Goal: Check status: Check status

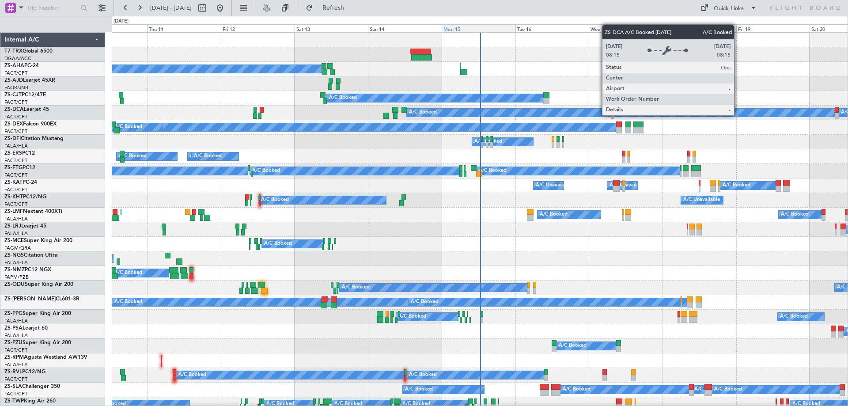
click at [469, 28] on div "Mon 15" at bounding box center [479, 28] width 74 height 8
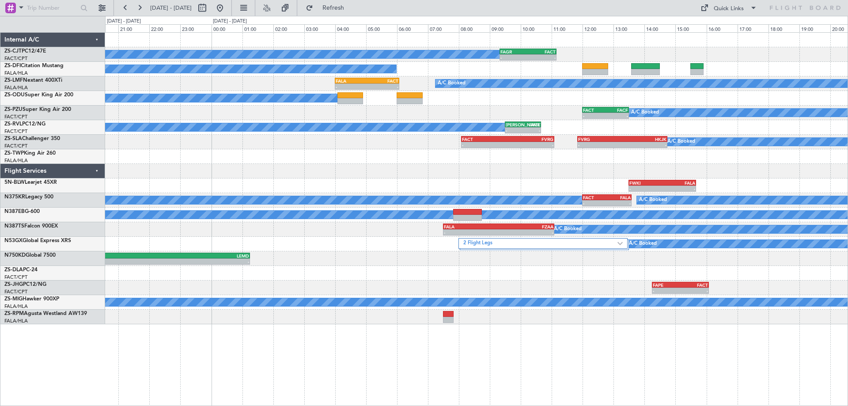
click at [573, 289] on div "- - FAPE 14:15 Z FACT 16:05 Z" at bounding box center [476, 288] width 743 height 15
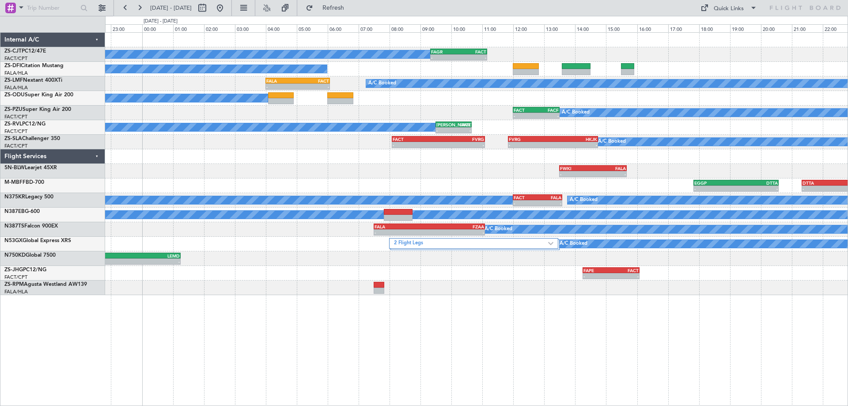
click at [501, 271] on div "- - FAPE 14:15 Z FACT 16:05 Z" at bounding box center [476, 273] width 743 height 15
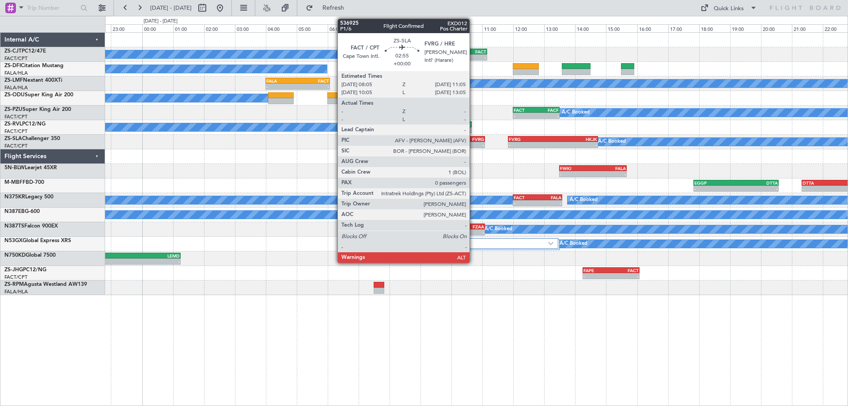
click at [474, 140] on div "FVRG" at bounding box center [461, 139] width 46 height 5
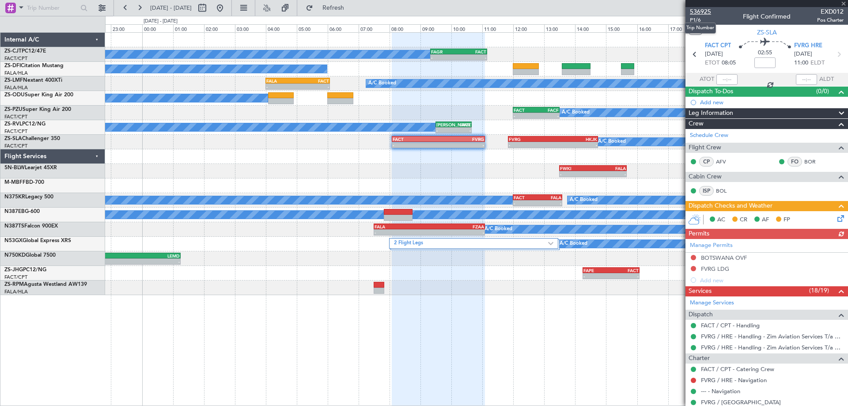
click at [708, 14] on span "536925" at bounding box center [700, 11] width 21 height 9
click at [708, 12] on span "536925" at bounding box center [700, 11] width 21 height 9
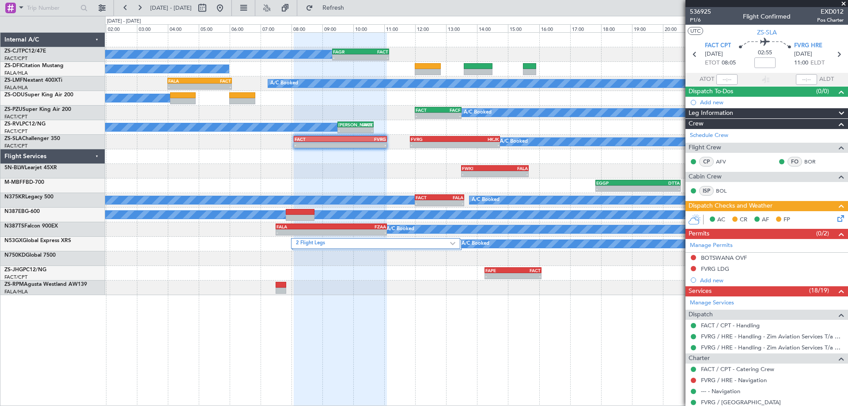
click at [431, 179] on div "A/C Booked - - FAGR 09:20 Z FACT 11:10 Z A/C Booked A/C Booked - - FALA 04:00 Z…" at bounding box center [476, 164] width 743 height 262
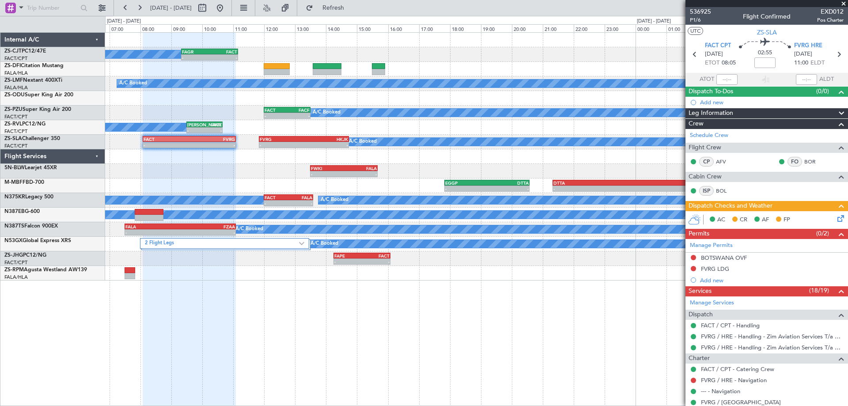
click at [461, 107] on div "A/C Booked - - FAGR 09:20 Z FACT 11:10 Z A/C Booked A/C Booked FALA 04:00 Z FAC…" at bounding box center [476, 157] width 743 height 248
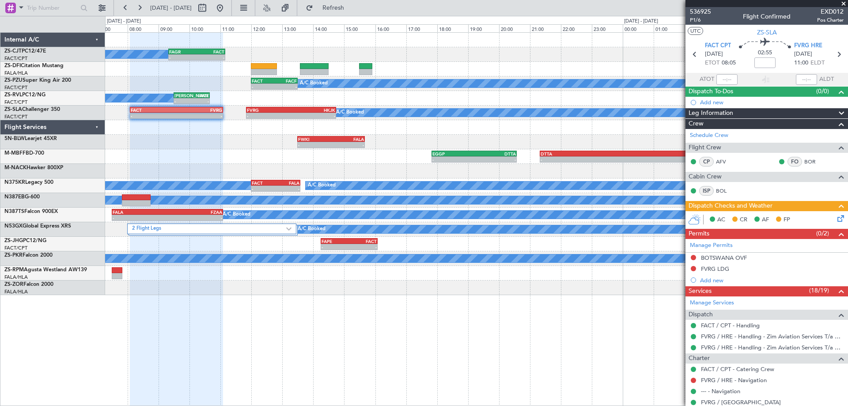
click at [301, 181] on div "A/C Booked - - FAGR 09:20 Z FACT 11:10 Z A/C Booked A/C Booked - - FACT 12:00 Z…" at bounding box center [476, 164] width 743 height 262
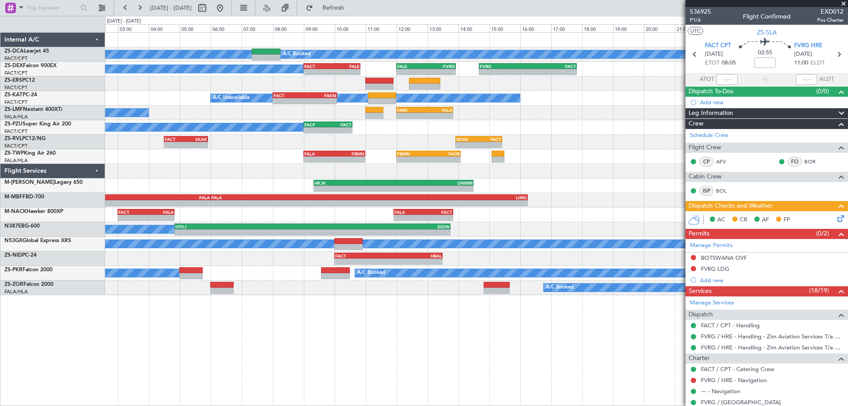
click at [399, 174] on div "A/C Booked A/C Booked A/C Booked - - FACT 09:00 Z FALE 10:50 Z - - FALE 12:00 Z…" at bounding box center [476, 164] width 743 height 262
click at [0, 297] on div "A/C Booked A/C Booked A/C Booked - - FACT 09:00 Z FALE 10:50 Z - - FALE 12:00 Z…" at bounding box center [424, 211] width 848 height 390
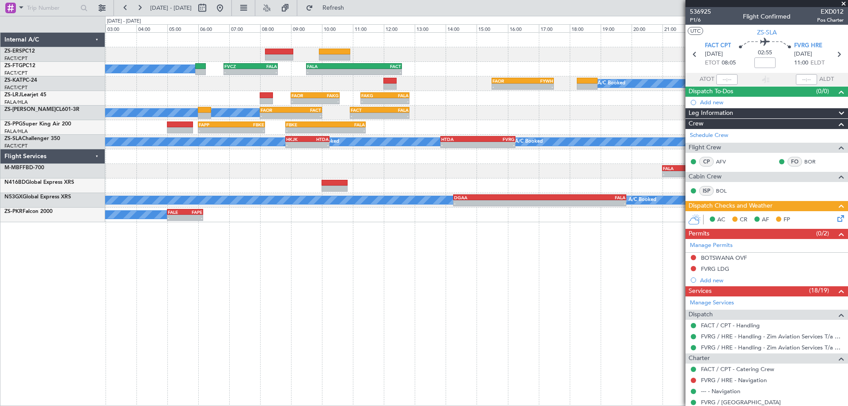
click at [387, 383] on div "A/C Booked - - FVCZ 06:50 Z FALA 08:35 Z - - FALA 09:30 Z FACT 12:35 Z - - FAOR…" at bounding box center [476, 219] width 743 height 374
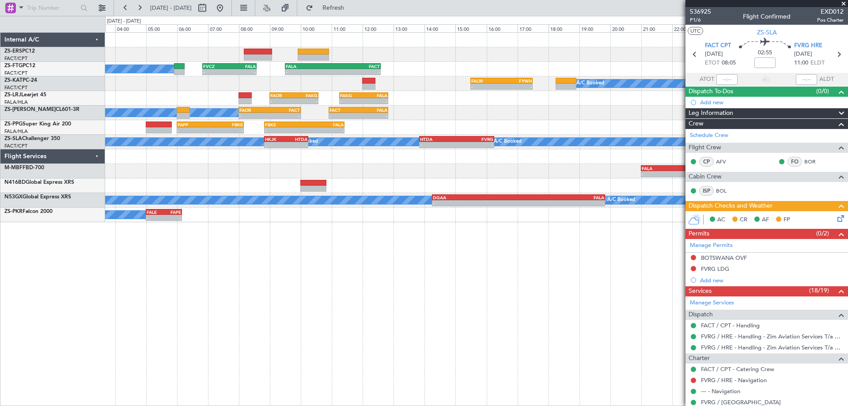
click at [410, 177] on div "- - FALA 21:00 Z LSGG 07:15 Z A/C Booked" at bounding box center [476, 171] width 743 height 15
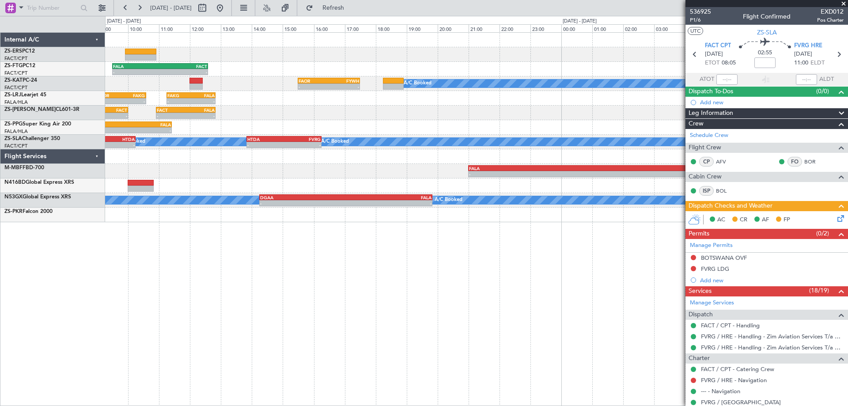
click at [148, 206] on div "- - FALA 09:30 Z FACT 12:35 Z - - FVCZ 06:50 Z FALA 08:35 Z A/C Booked - - FAOR…" at bounding box center [476, 128] width 743 height 190
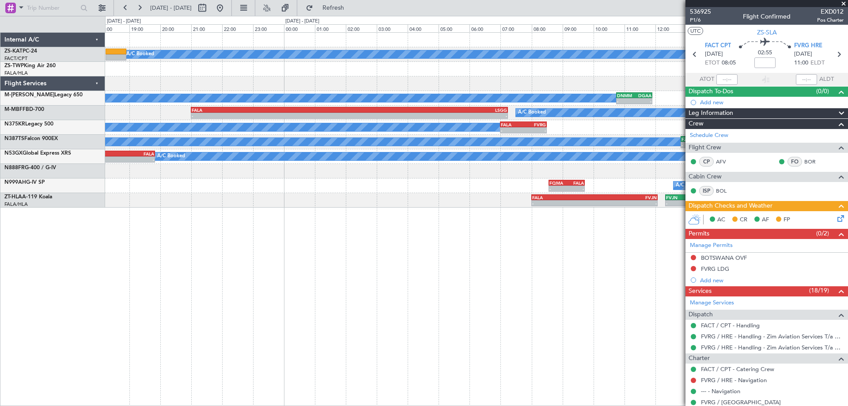
click at [251, 291] on div "A/C Booked - - FYWE 13:00 Z FBSK 14:40 Z - - FBSK 15:25 Z FACT 17:40 Z FAOR 15:…" at bounding box center [476, 219] width 743 height 374
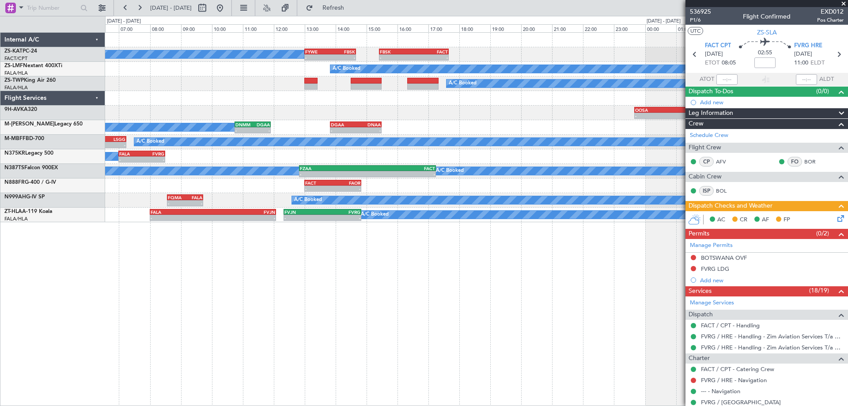
click at [474, 107] on div "A/C Booked - - FYWE 13:00 Z FBSK 14:40 Z - - FBSK 15:25 Z FACT 17:40 Z A/C Book…" at bounding box center [476, 128] width 743 height 190
click at [844, 5] on span at bounding box center [843, 4] width 9 height 8
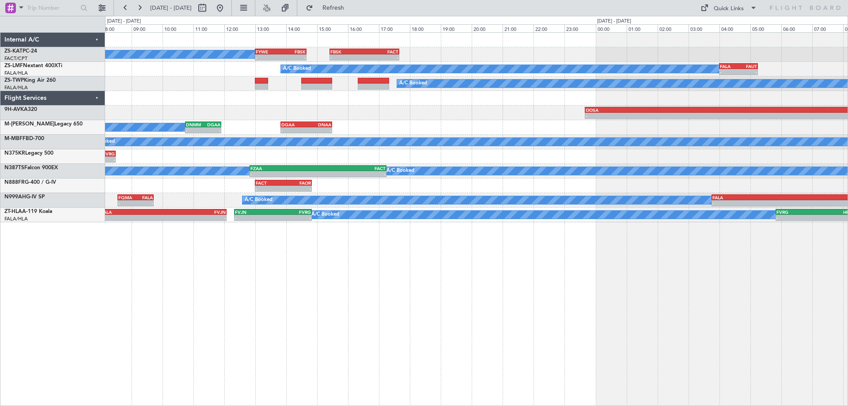
click at [533, 281] on div "A/C Booked - - FYWE 13:00 Z FBSK 14:40 Z - - FBSK 15:25 Z FACT 17:40 Z A/C Book…" at bounding box center [476, 219] width 743 height 374
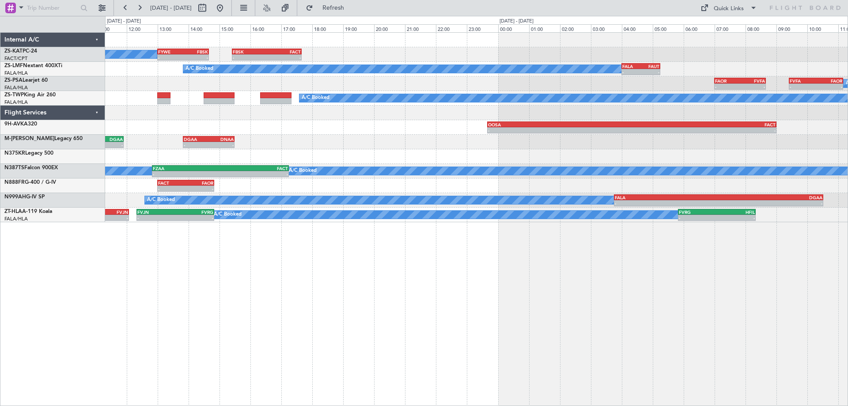
click at [465, 286] on div "A/C Booked - - FYWE 13:00 Z FBSK 14:40 Z - - FBSK 15:25 Z FACT 17:40 Z A/C Book…" at bounding box center [476, 219] width 743 height 374
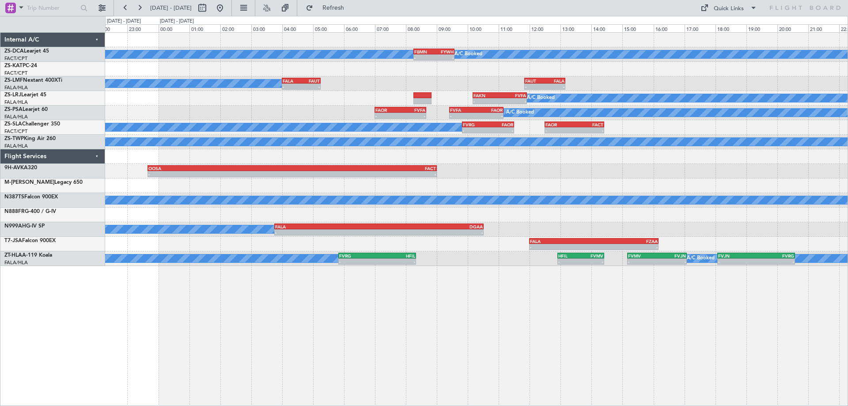
click at [493, 228] on div "A/C Booked A/C Booked - - FBMN 08:15 Z FYWH 09:35 Z - - FBSK 15:25 Z FACT 17:40…" at bounding box center [476, 149] width 743 height 233
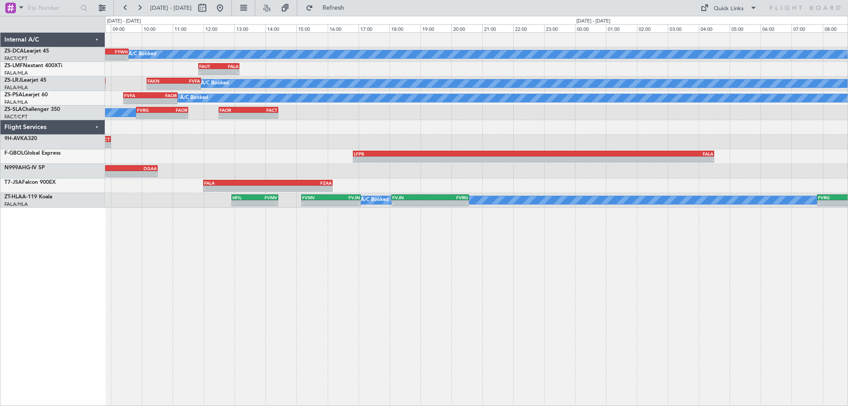
click at [228, 144] on div "A/C Booked - - FBMN 08:15 Z FYWH 09:35 Z A/C Booked - - FAUT 11:50 Z FALA 13:10…" at bounding box center [476, 120] width 743 height 175
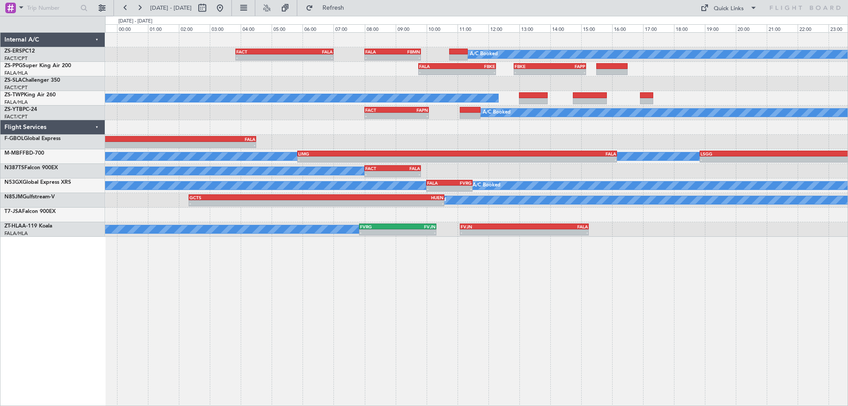
click at [465, 250] on div "A/C Booked - - FACT 03:50 Z FALA 07:00 Z - - FALA 08:00 Z FBMN 09:50 Z - - FALA…" at bounding box center [476, 219] width 743 height 374
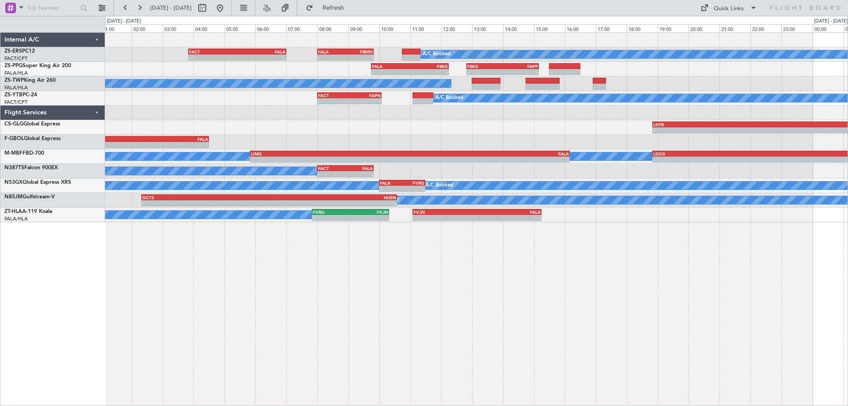
click at [444, 146] on div "- - LFPB 16:50 Z FALA 04:30 Z A/C Booked" at bounding box center [476, 142] width 743 height 15
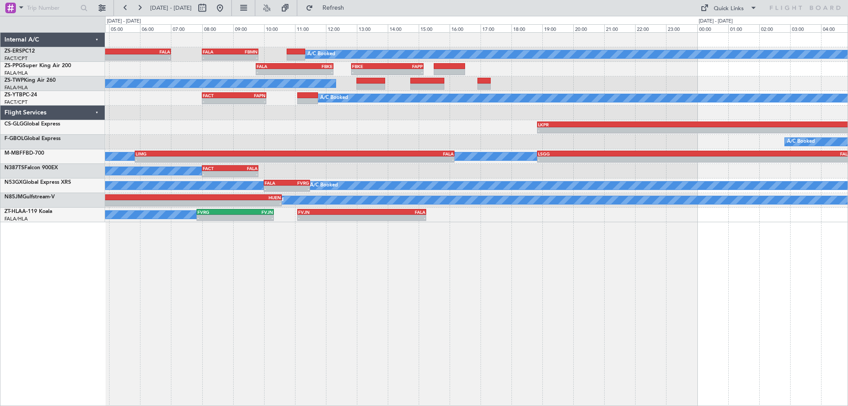
click at [132, 171] on div "A/C Booked - - FACT 03:50 Z FALA 07:00 Z - - FALA 08:00 Z FBMN 09:50 Z - - FALA…" at bounding box center [476, 128] width 743 height 190
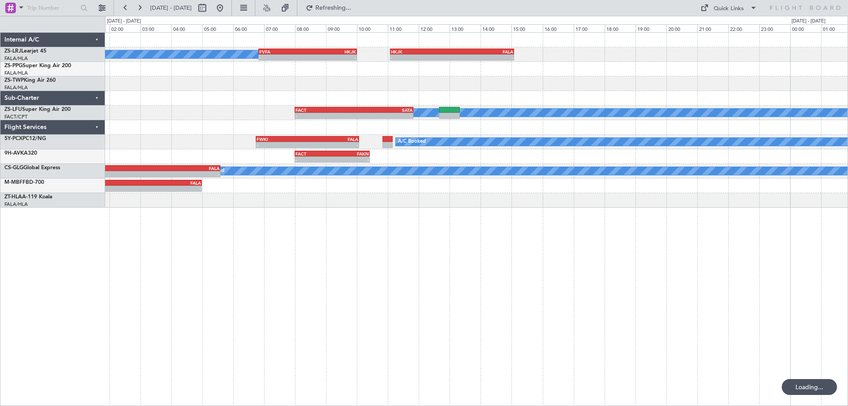
click at [449, 308] on div "A/C Booked - - FVFA 06:50 Z HKJK 10:00 Z - - HKJK 11:05 Z FALA 15:05 Z A/C Book…" at bounding box center [476, 219] width 743 height 374
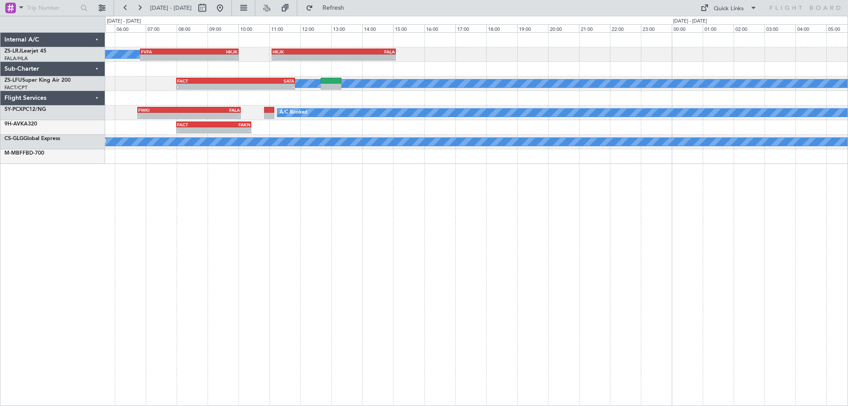
click at [315, 220] on div "A/C Booked - - FVFA 06:50 Z HKJK 10:00 Z - - HKJK 11:05 Z FALA 15:05 Z A/C Book…" at bounding box center [476, 219] width 743 height 374
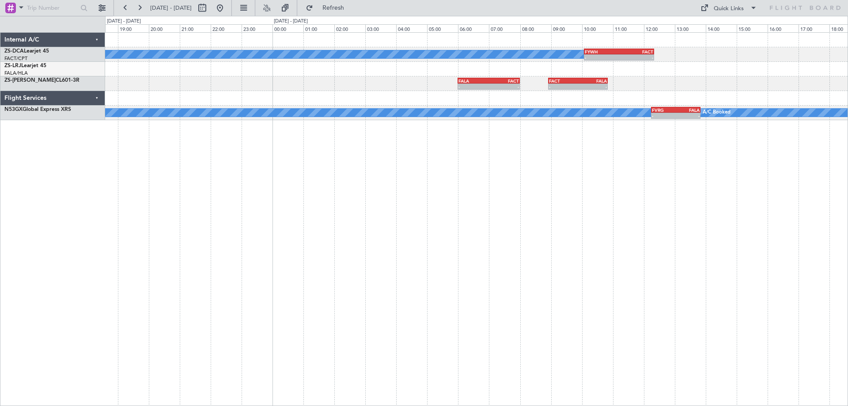
click at [558, 224] on div "A/C Booked - - FYWH 10:05 Z FACT 12:20 Z - - HKJK 11:05 Z FALA 15:05 Z - - FALA…" at bounding box center [476, 219] width 743 height 374
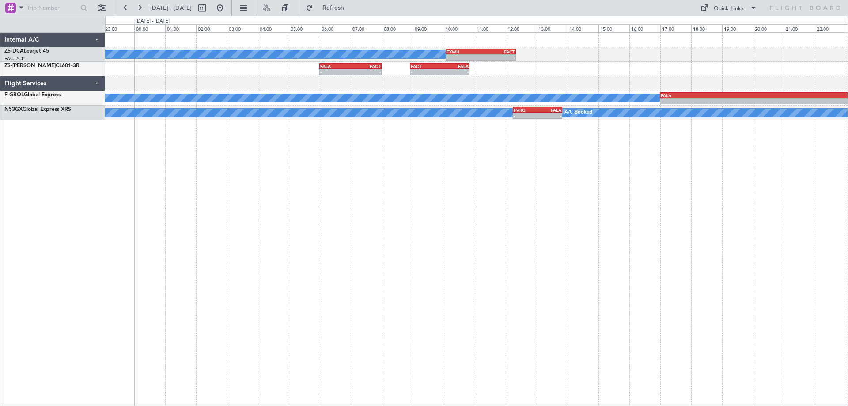
click at [558, 225] on div "A/C Booked - - FYWH 10:05 Z FACT 12:20 Z - - FALA 06:00 Z FACT 08:00 Z - - FACT…" at bounding box center [476, 219] width 743 height 374
